Goal: Task Accomplishment & Management: Complete application form

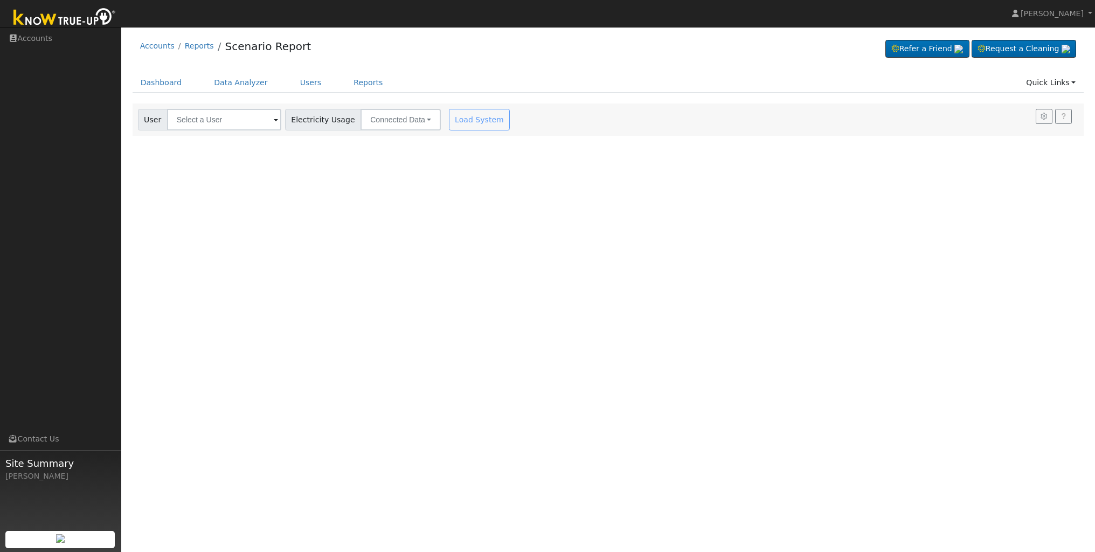
click at [70, 21] on img at bounding box center [64, 18] width 113 height 24
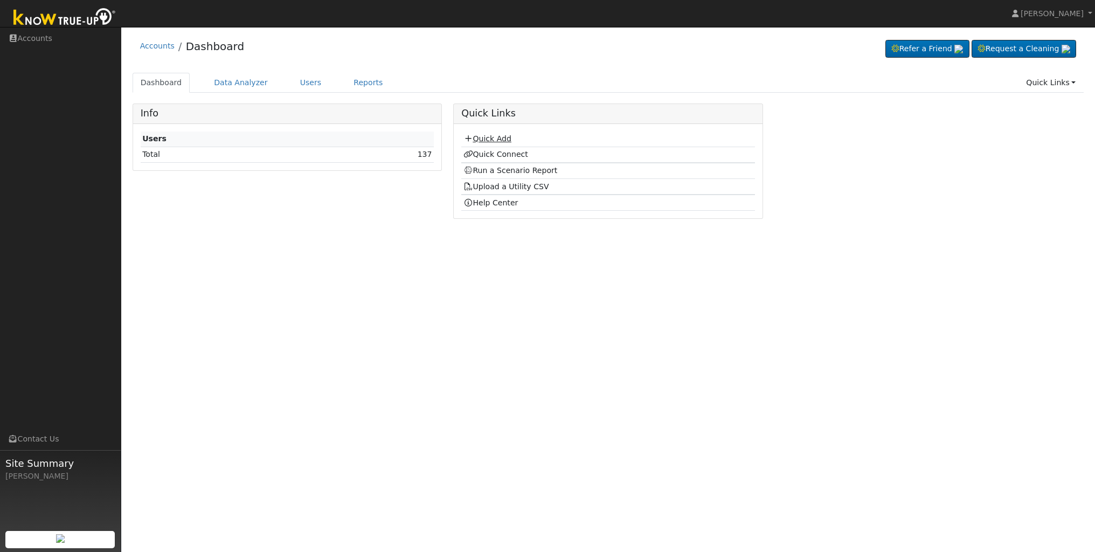
click at [495, 138] on link "Quick Add" at bounding box center [487, 138] width 48 height 9
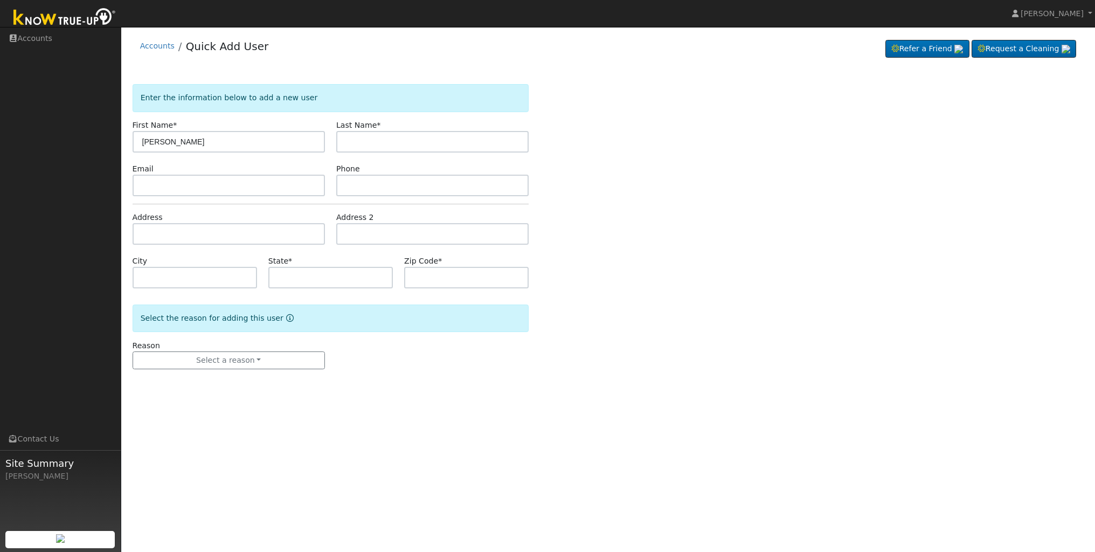
type input "[PERSON_NAME]"
click at [206, 191] on input "text" at bounding box center [229, 186] width 192 height 22
type input "[EMAIL_ADDRESS][DOMAIN_NAME]"
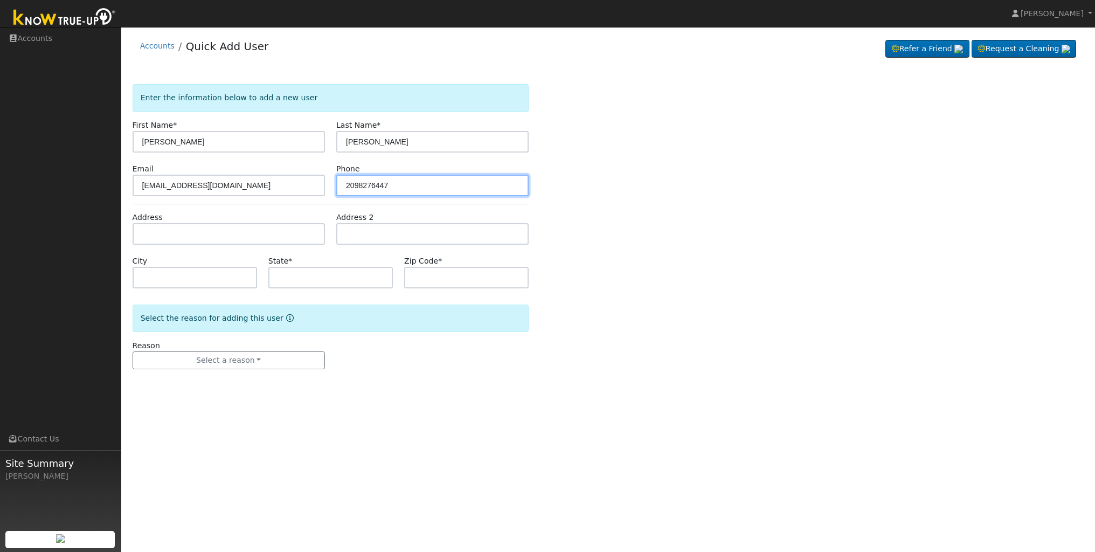
type input "2098276447"
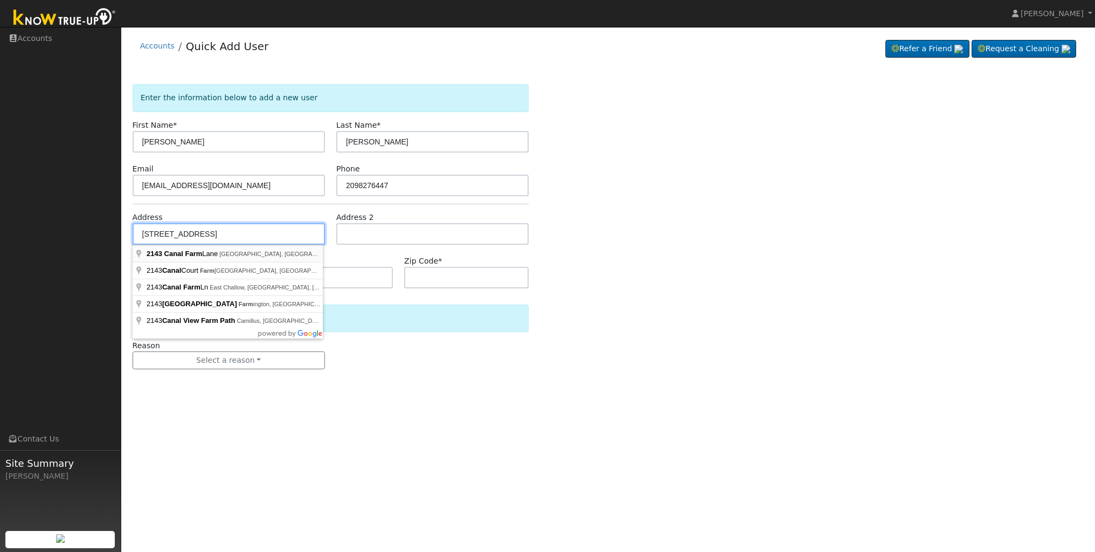
type input "2143 Canal Farm Lane"
type input "Los Banos"
type input "CA"
type input "93635"
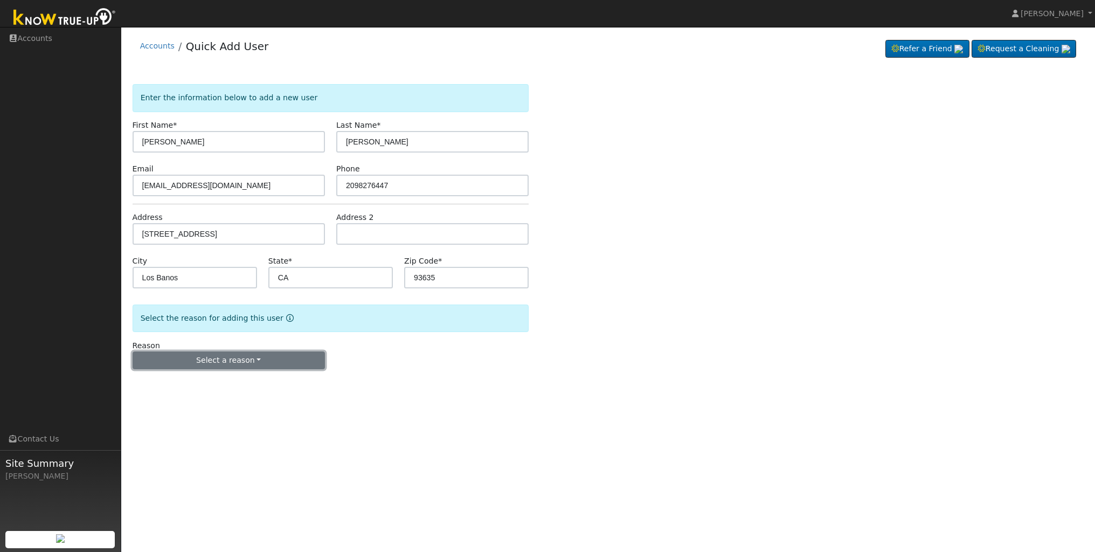
click at [261, 360] on button "Select a reason" at bounding box center [229, 360] width 192 height 18
click at [172, 381] on link "New lead" at bounding box center [192, 382] width 119 height 15
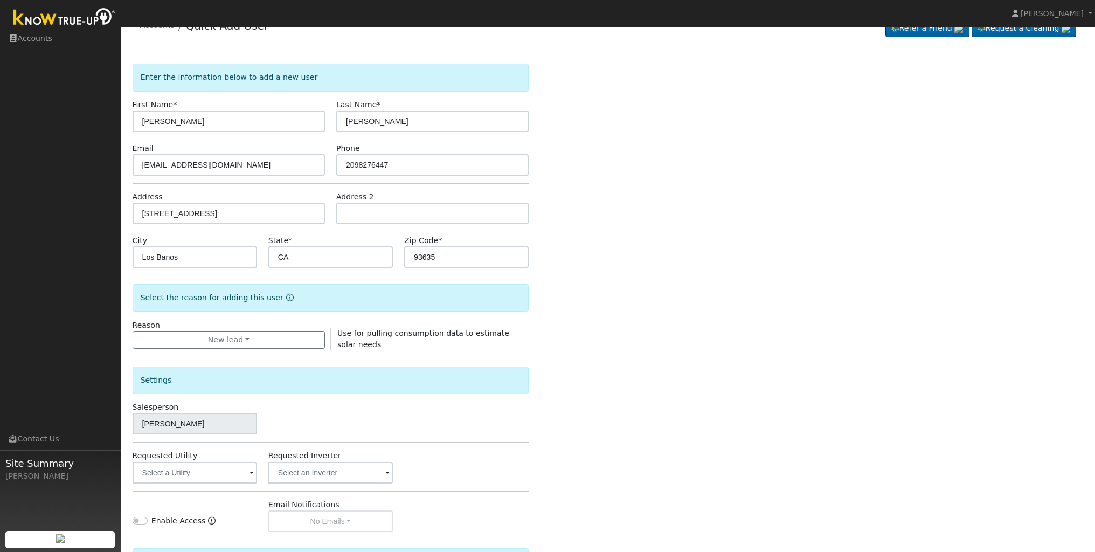
scroll to position [146, 0]
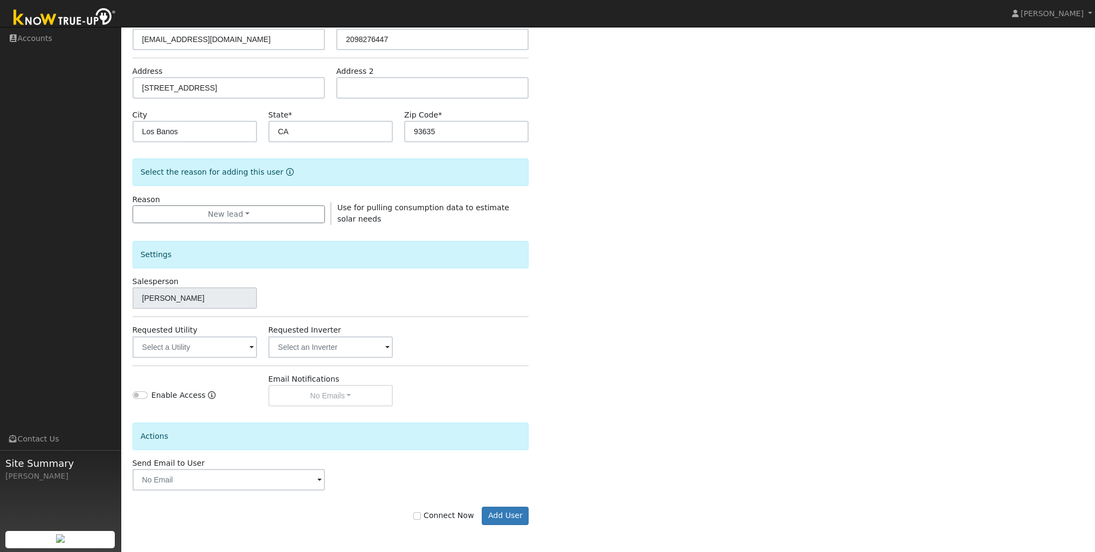
click at [250, 348] on span at bounding box center [251, 348] width 4 height 12
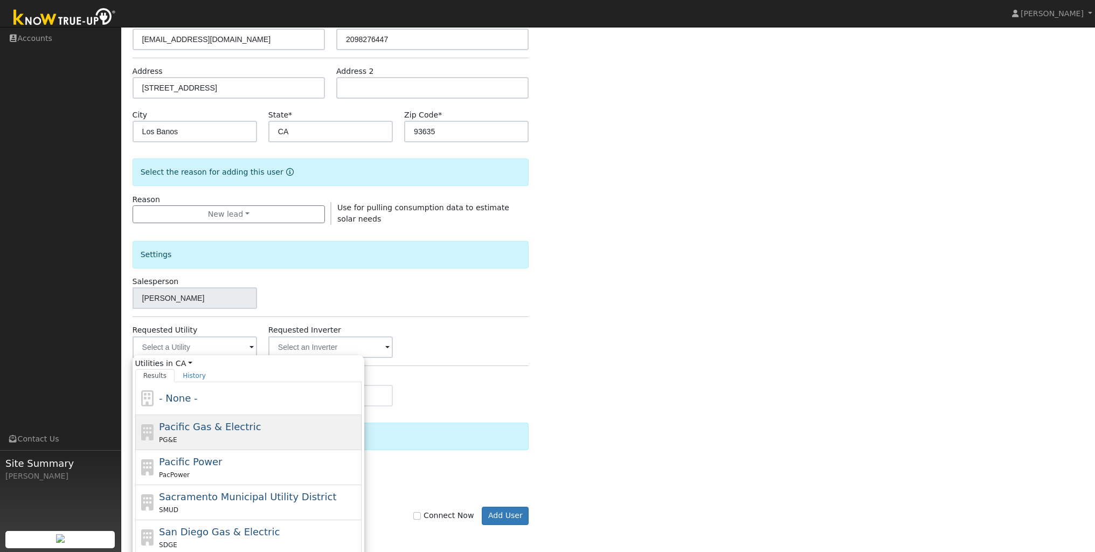
click at [205, 425] on span "Pacific Gas & Electric" at bounding box center [210, 426] width 102 height 11
type input "Pacific Gas & Electric"
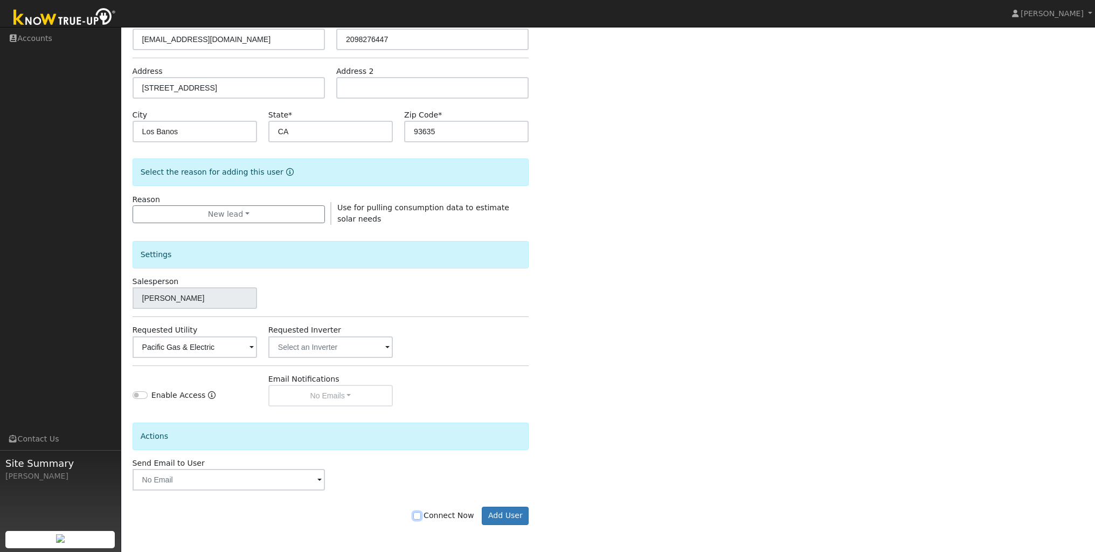
click at [421, 517] on input "Connect Now" at bounding box center [417, 516] width 8 height 8
checkbox input "true"
click at [505, 515] on button "Add User" at bounding box center [505, 515] width 47 height 18
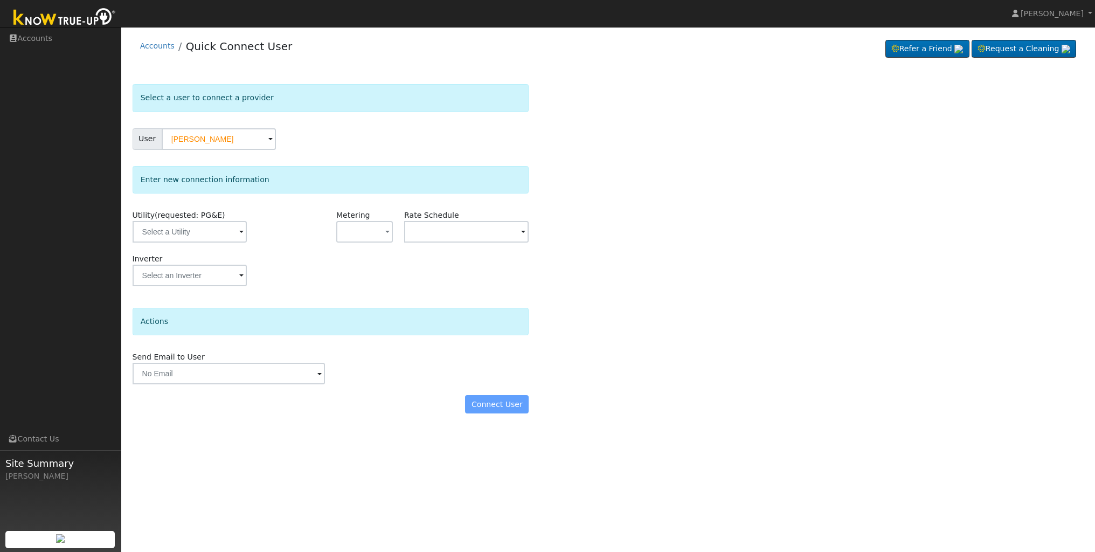
click at [239, 234] on span at bounding box center [241, 232] width 4 height 12
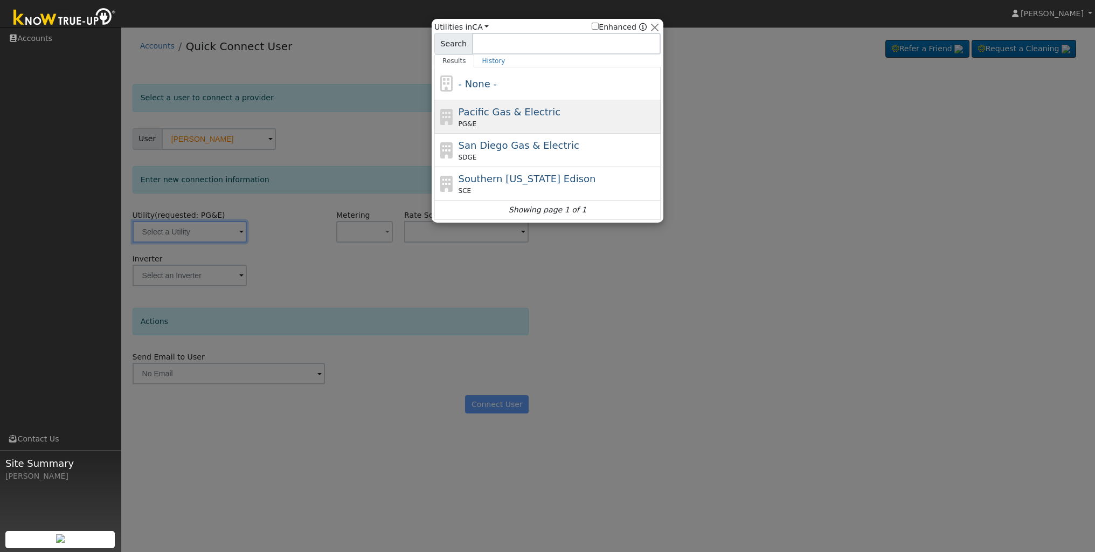
click at [484, 117] on span "Pacific Gas & Electric" at bounding box center [509, 111] width 102 height 11
type input "PG&E"
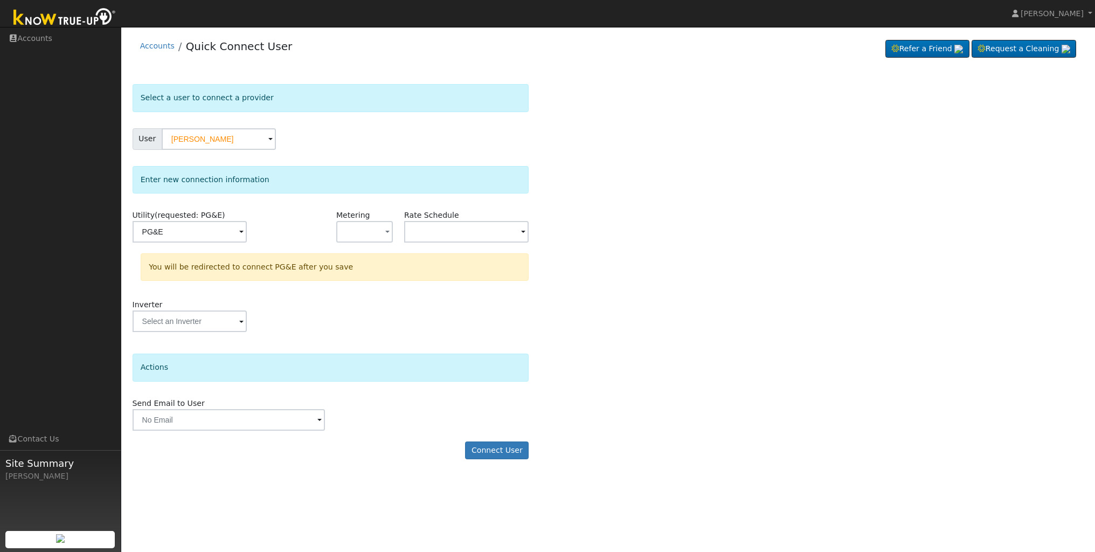
click at [378, 405] on div "Send Email to User Delete Email Template Are you sure you want to delete ? Canc…" at bounding box center [331, 414] width 408 height 33
click at [503, 451] on button "Connect User" at bounding box center [497, 450] width 64 height 18
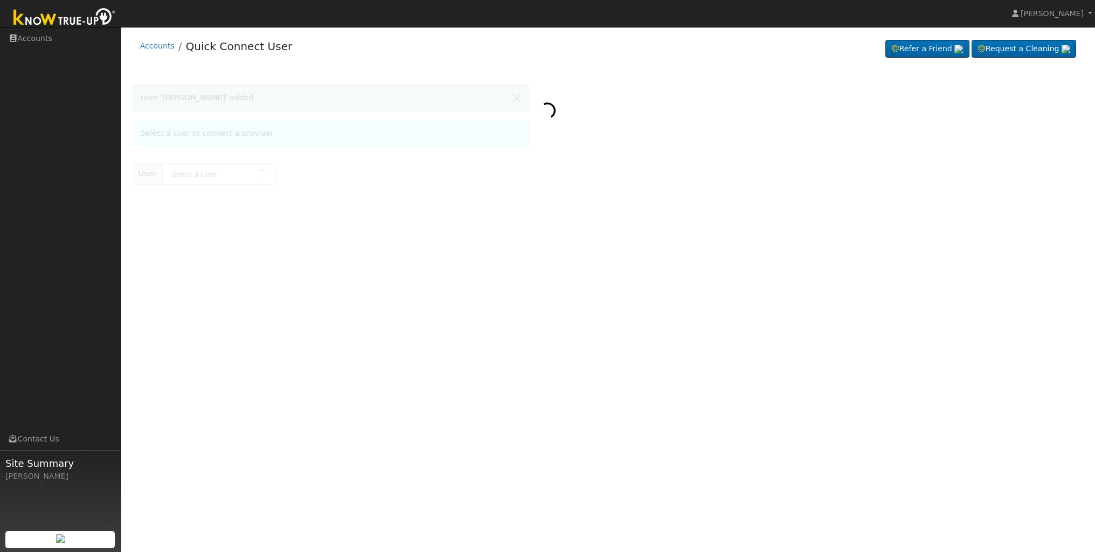
type input "[PERSON_NAME]"
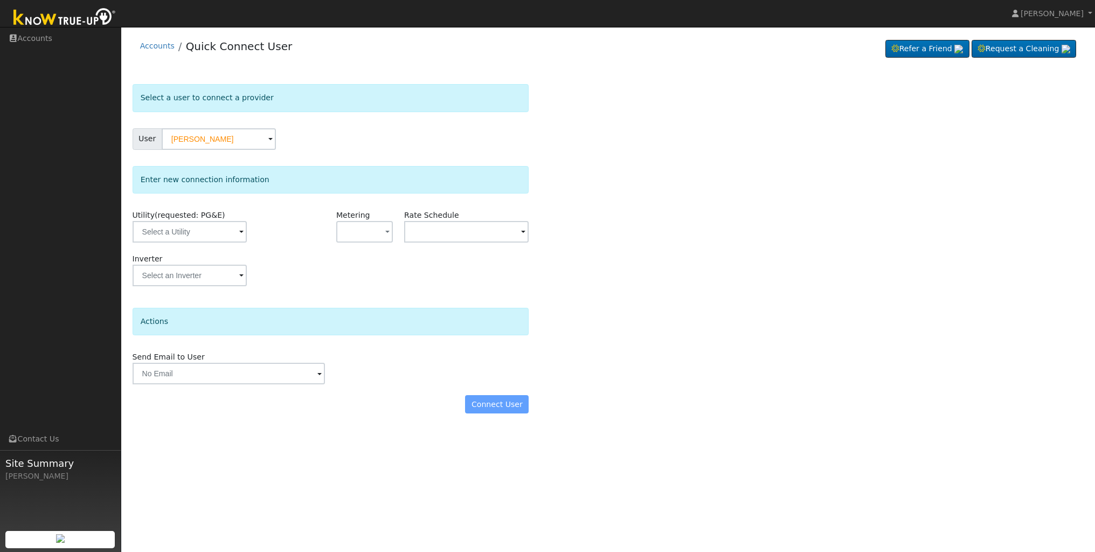
click at [239, 235] on span at bounding box center [241, 232] width 4 height 12
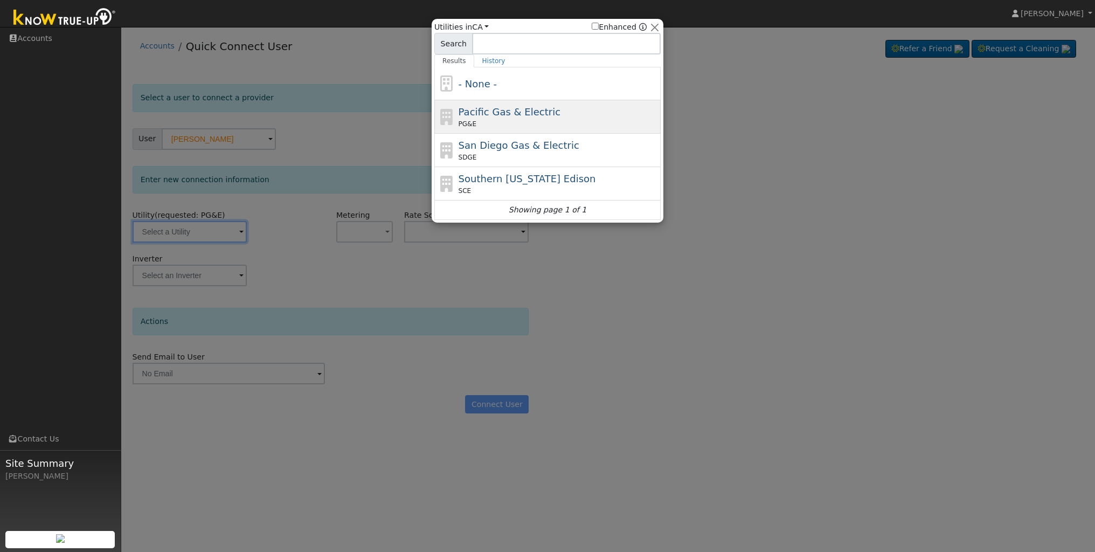
click at [520, 118] on div "Pacific Gas & Electric PG&E" at bounding box center [558, 117] width 200 height 24
type input "PG&E"
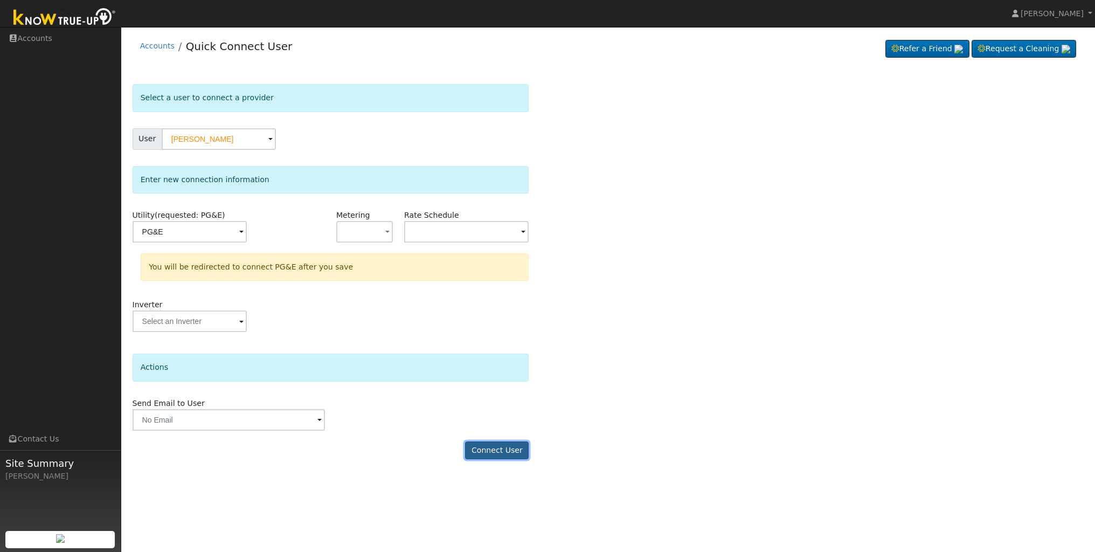
click at [508, 454] on button "Connect User" at bounding box center [497, 450] width 64 height 18
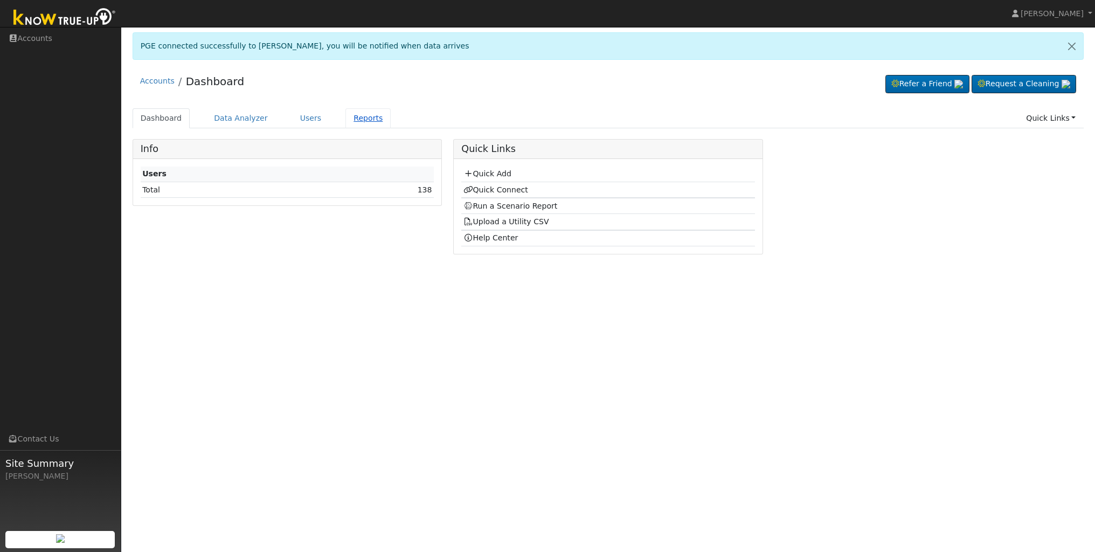
click at [359, 122] on link "Reports" at bounding box center [367, 118] width 45 height 20
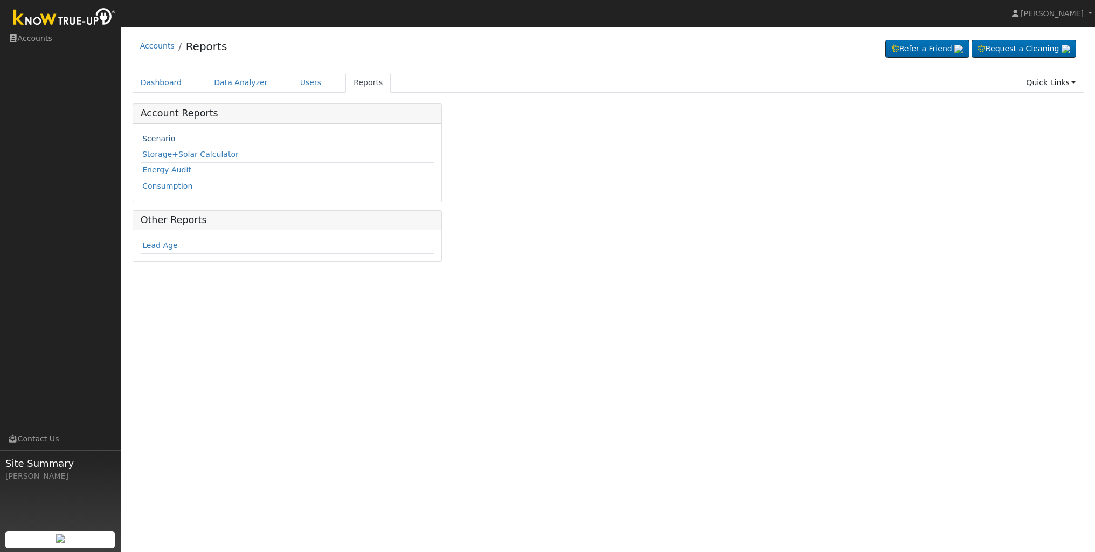
click at [165, 140] on link "Scenario" at bounding box center [158, 138] width 33 height 9
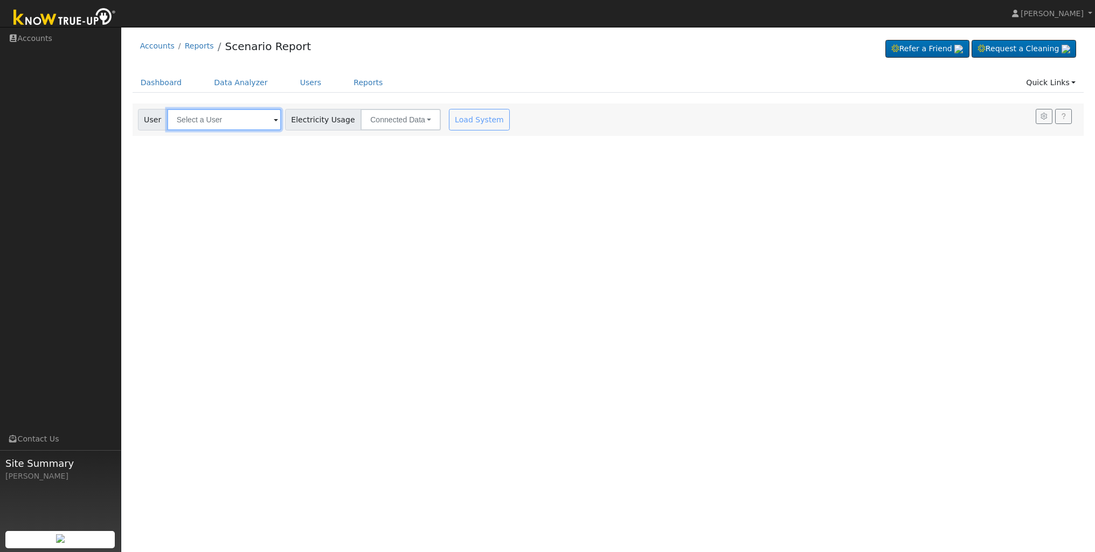
click at [249, 123] on input "text" at bounding box center [224, 120] width 114 height 22
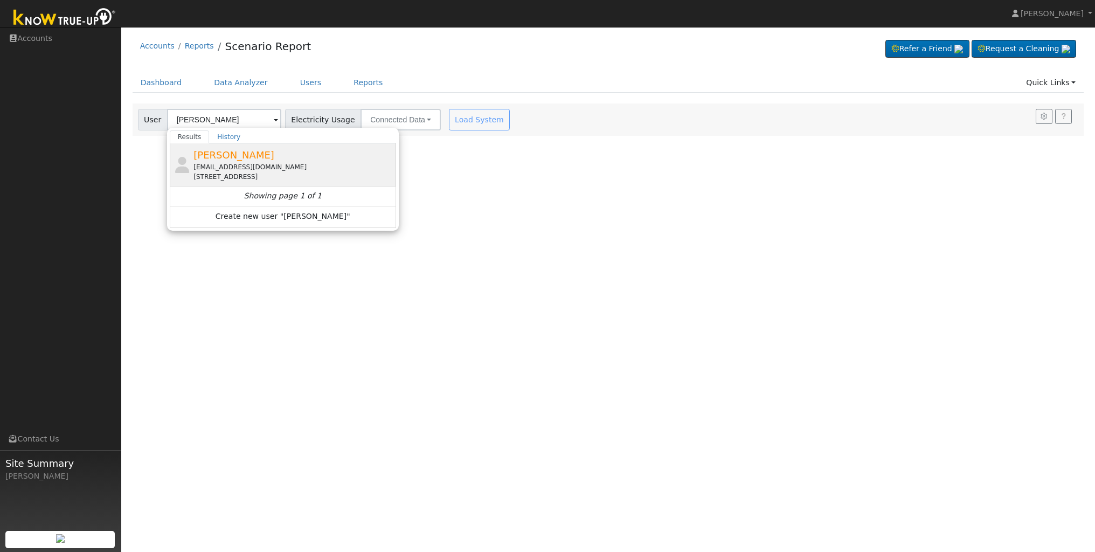
click at [252, 156] on span "[PERSON_NAME]" at bounding box center [233, 154] width 81 height 11
type input "[PERSON_NAME]"
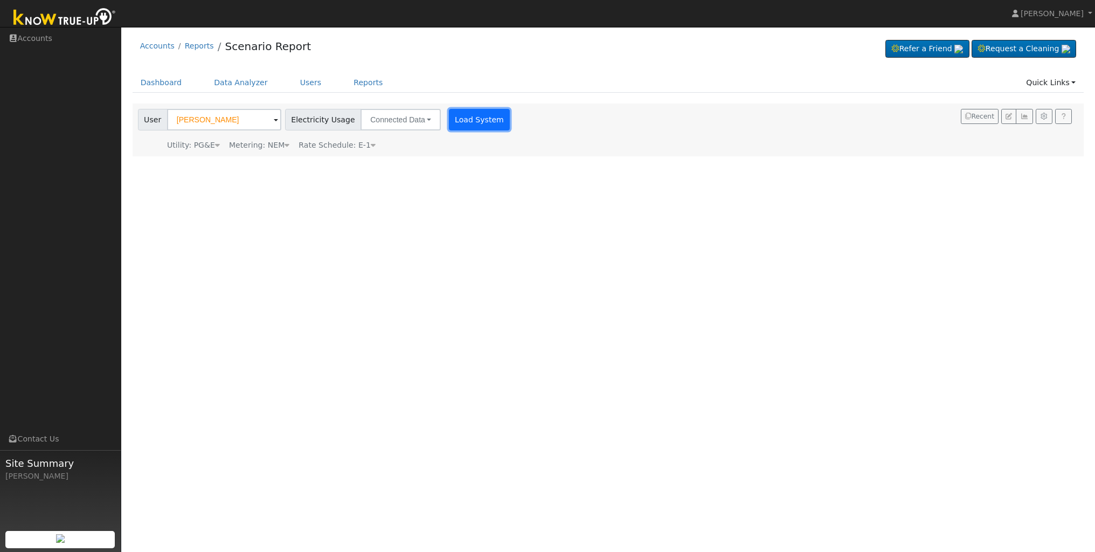
click at [464, 126] on button "Load System" at bounding box center [479, 120] width 61 height 22
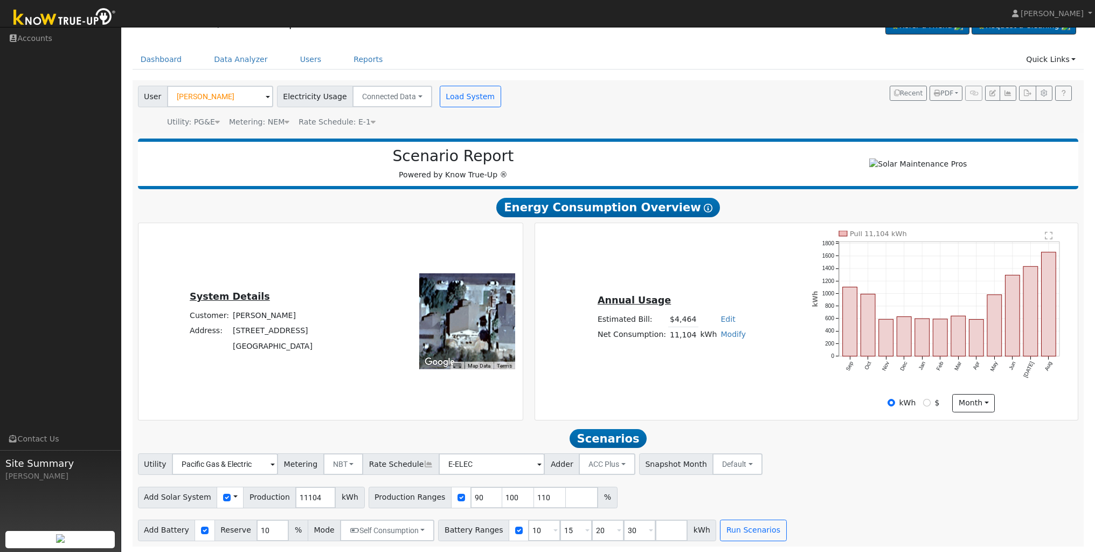
scroll to position [27, 0]
click at [266, 91] on span at bounding box center [268, 97] width 4 height 12
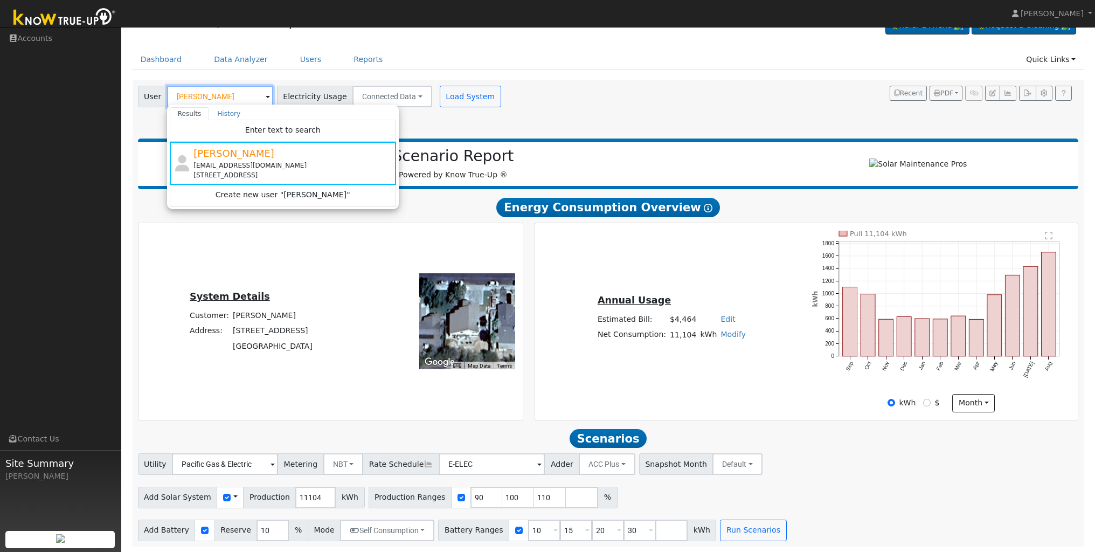
click at [244, 93] on input "[PERSON_NAME]" at bounding box center [220, 97] width 106 height 22
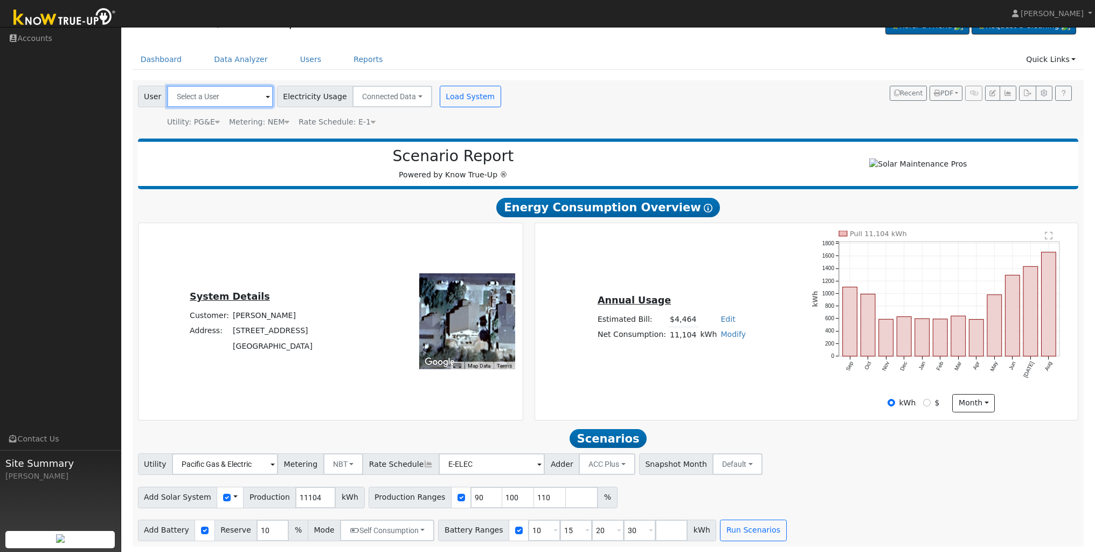
click at [219, 89] on input "text" at bounding box center [220, 97] width 106 height 22
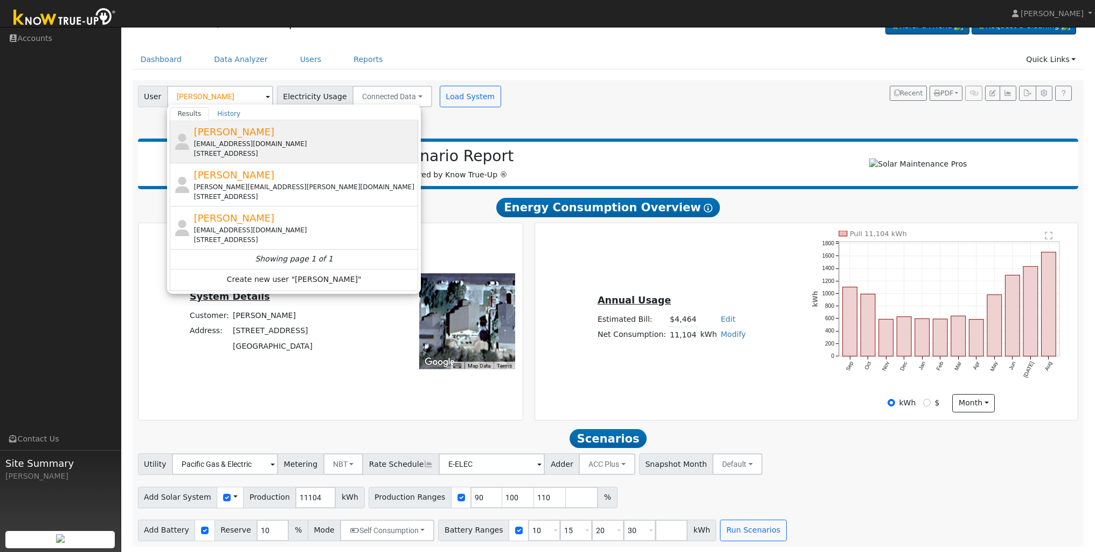
click at [232, 130] on span "[PERSON_NAME]" at bounding box center [234, 131] width 81 height 11
type input "[PERSON_NAME]"
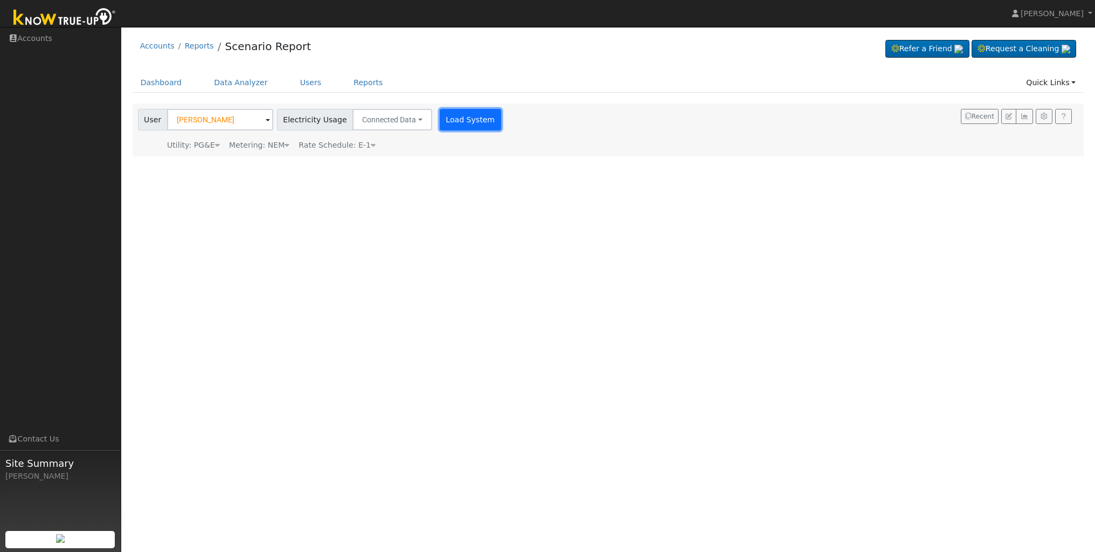
click at [456, 121] on button "Load System" at bounding box center [470, 120] width 61 height 22
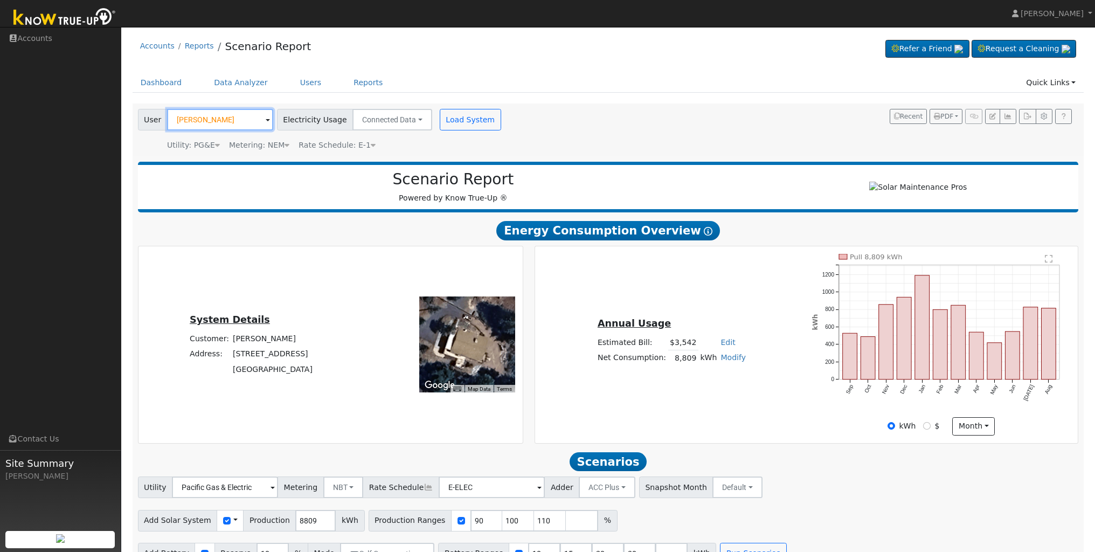
click at [244, 117] on input "[PERSON_NAME]" at bounding box center [220, 120] width 106 height 22
click at [228, 121] on input "text" at bounding box center [220, 120] width 106 height 22
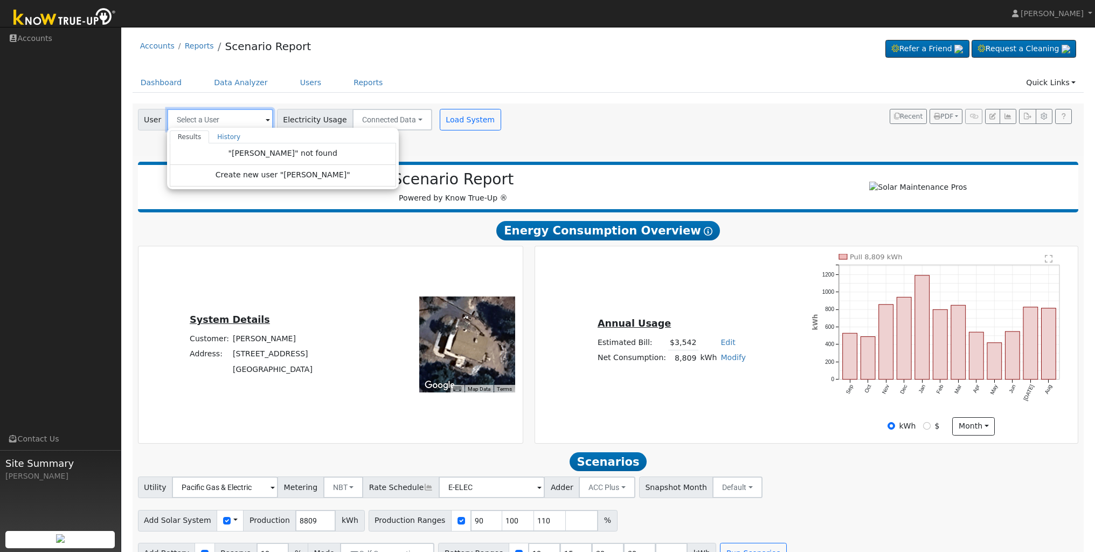
click at [211, 120] on input "text" at bounding box center [220, 120] width 106 height 22
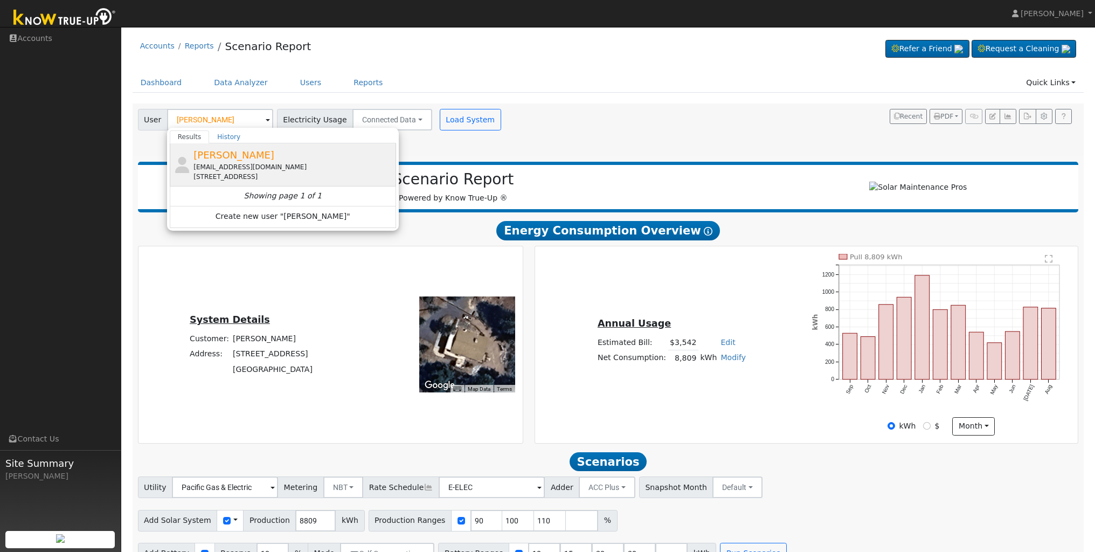
click at [236, 156] on span "[PERSON_NAME]" at bounding box center [233, 154] width 81 height 11
type input "[PERSON_NAME]"
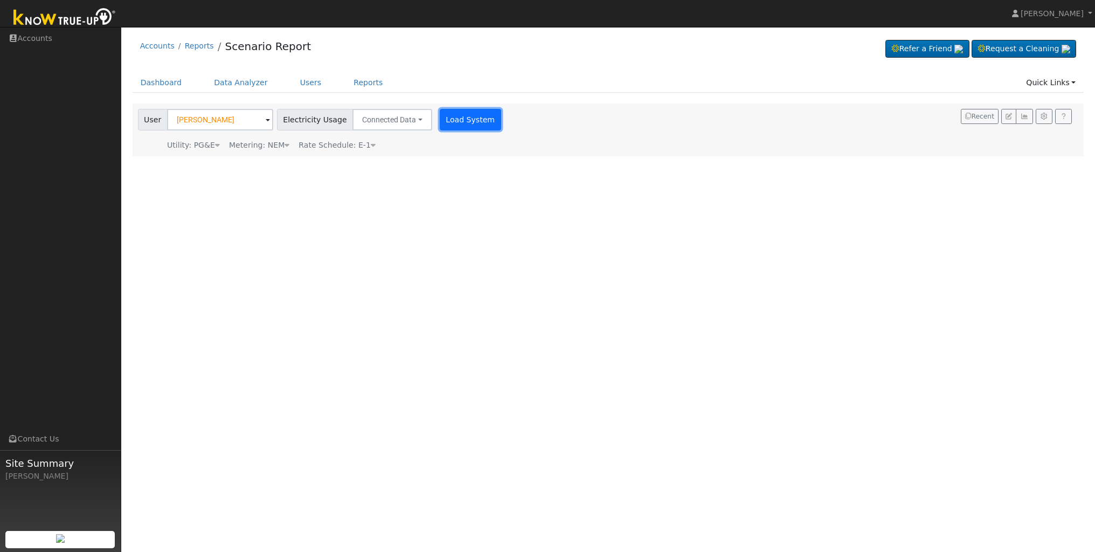
click at [440, 122] on button "Load System" at bounding box center [470, 120] width 61 height 22
